Goal: Task Accomplishment & Management: Use online tool/utility

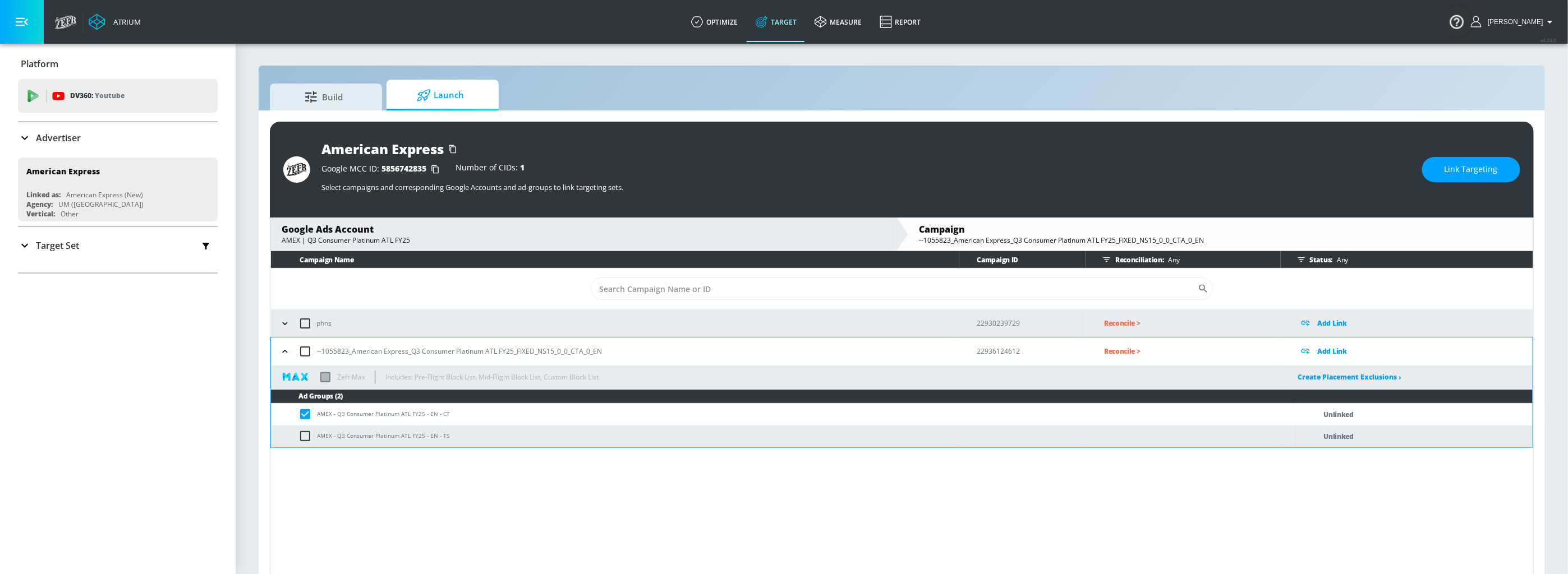
click at [59, 243] on p "Target Set" at bounding box center [57, 245] width 43 height 12
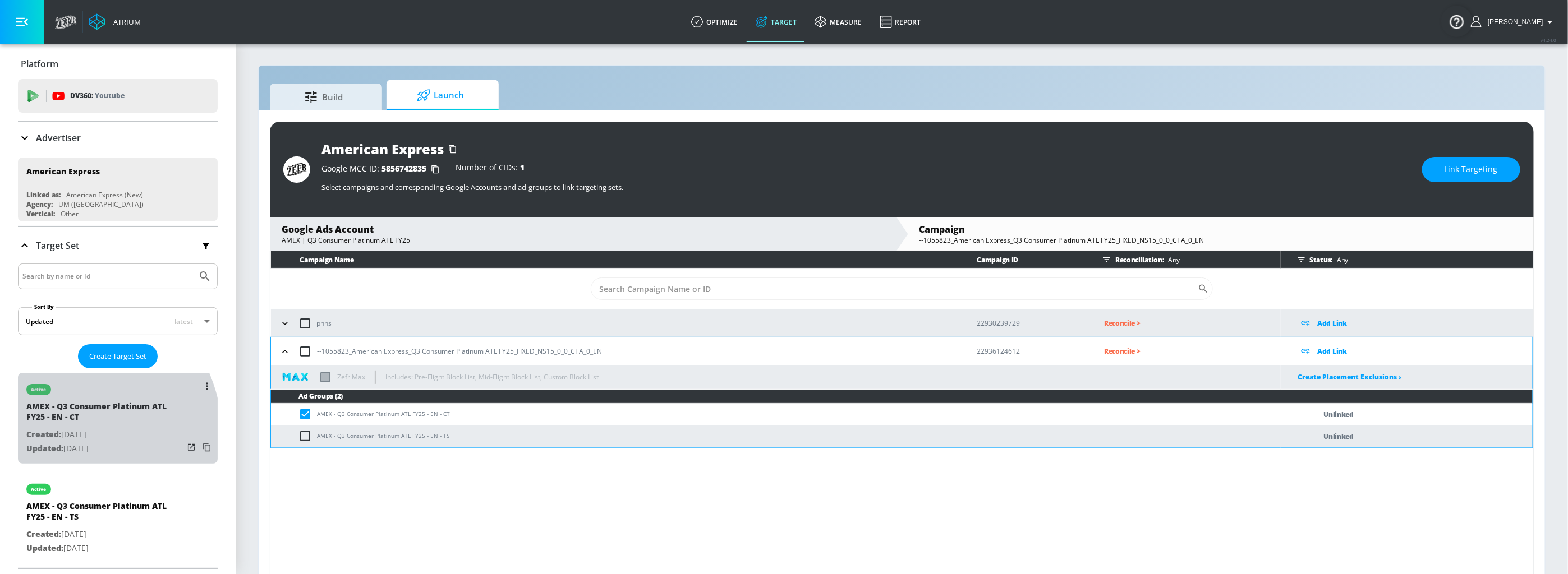
click at [64, 435] on p "Created: [DATE]" at bounding box center [104, 434] width 157 height 14
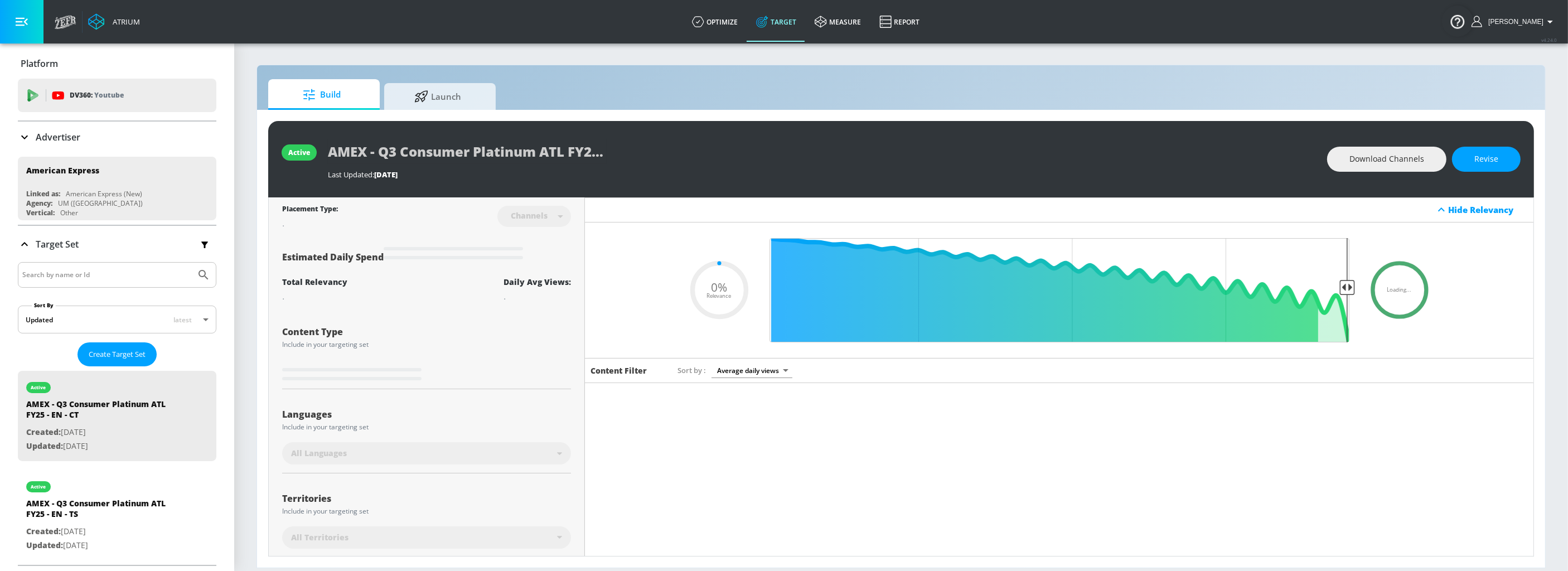
type input "0.29"
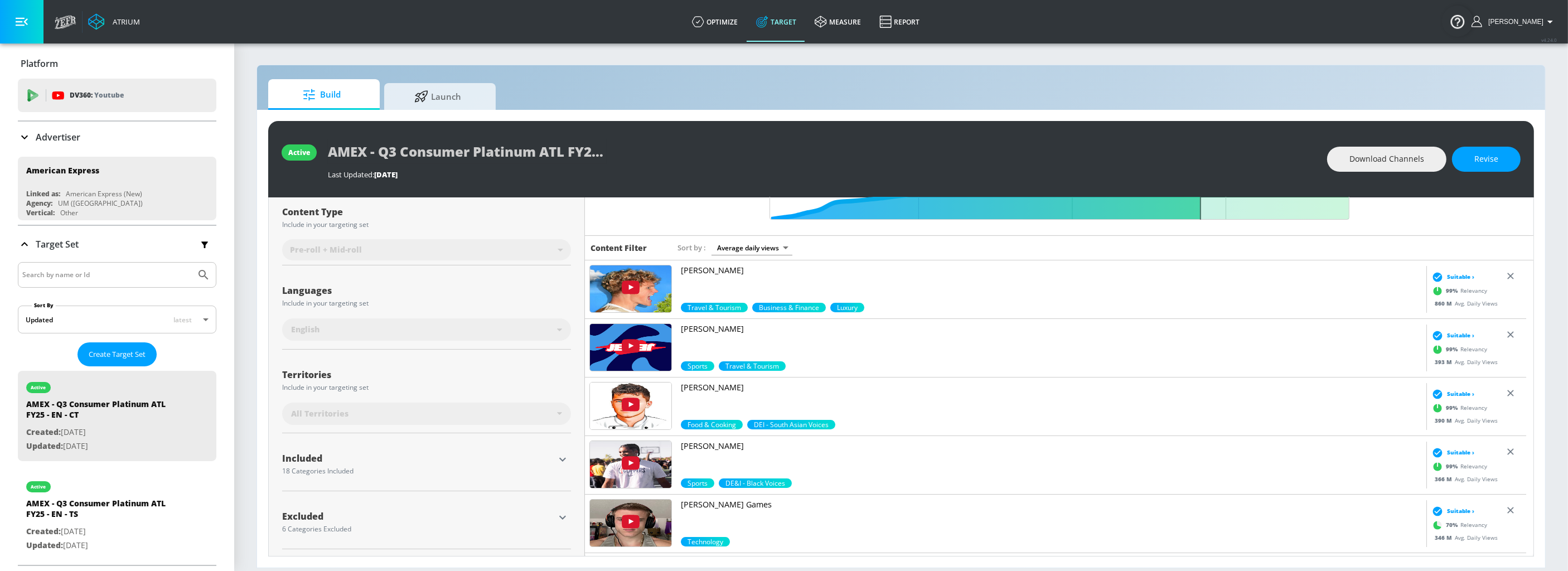
scroll to position [124, 0]
